Goal: Find contact information: Find contact information

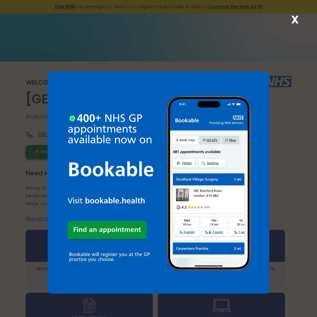
click at [242, 130] on img at bounding box center [159, 182] width 222 height 222
click at [283, 128] on div "X" at bounding box center [158, 158] width 317 height 317
click at [308, 231] on div "X" at bounding box center [158, 158] width 317 height 317
click at [297, 197] on div "X" at bounding box center [158, 158] width 317 height 317
click at [304, 205] on div "X" at bounding box center [158, 158] width 317 height 317
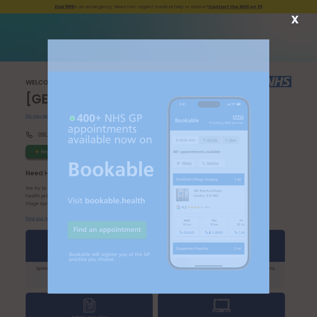
click at [304, 205] on div "X" at bounding box center [158, 158] width 317 height 317
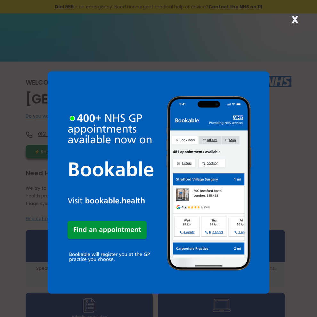
click at [298, 20] on strong "X" at bounding box center [295, 19] width 8 height 15
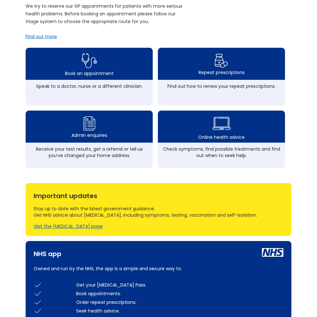
scroll to position [203, 0]
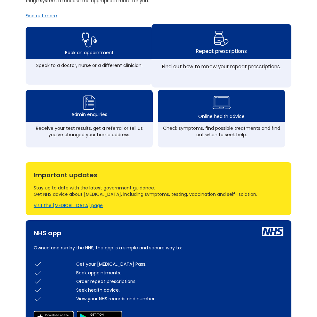
click at [264, 59] on div "Repeat prescriptions" at bounding box center [222, 41] width 140 height 35
